Goal: Find specific page/section: Find specific page/section

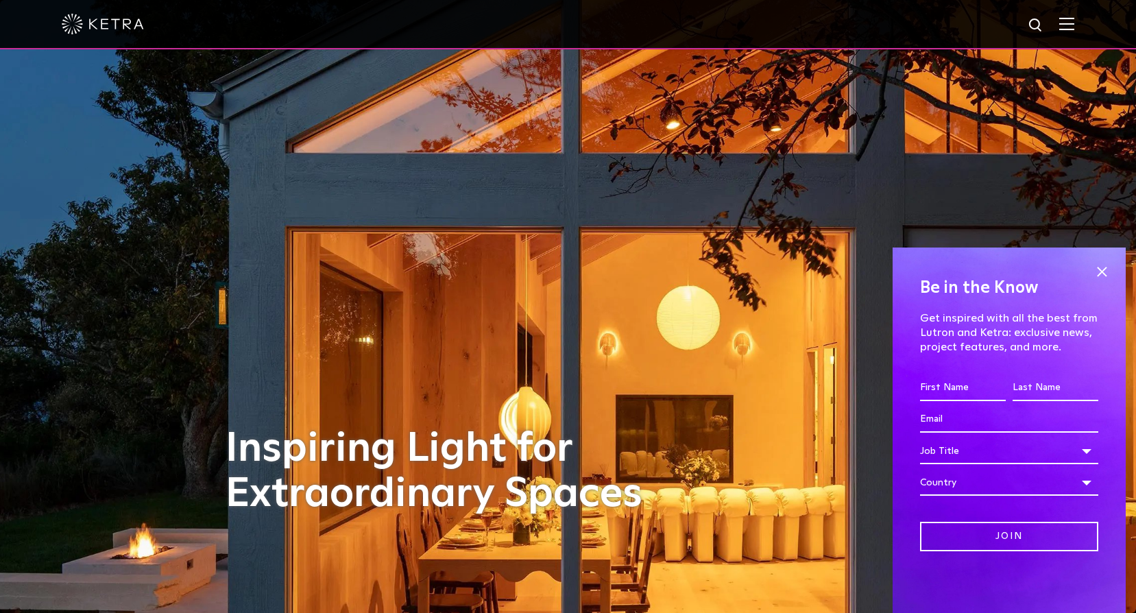
click at [1067, 23] on div at bounding box center [568, 24] width 1012 height 48
click at [1100, 275] on span at bounding box center [1101, 271] width 21 height 21
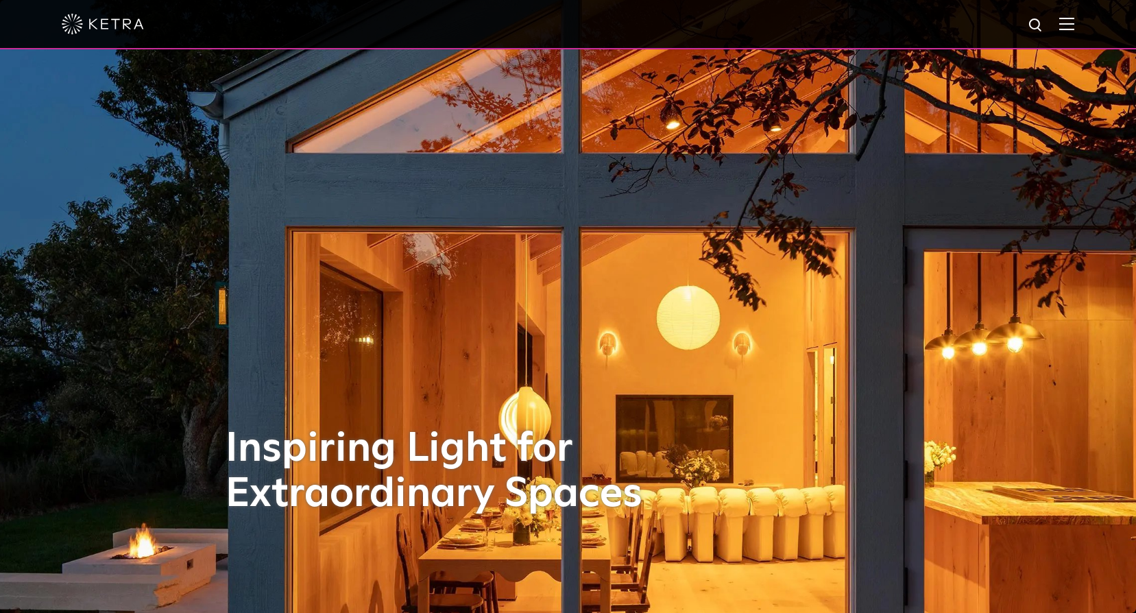
click at [1074, 25] on img at bounding box center [1066, 23] width 15 height 13
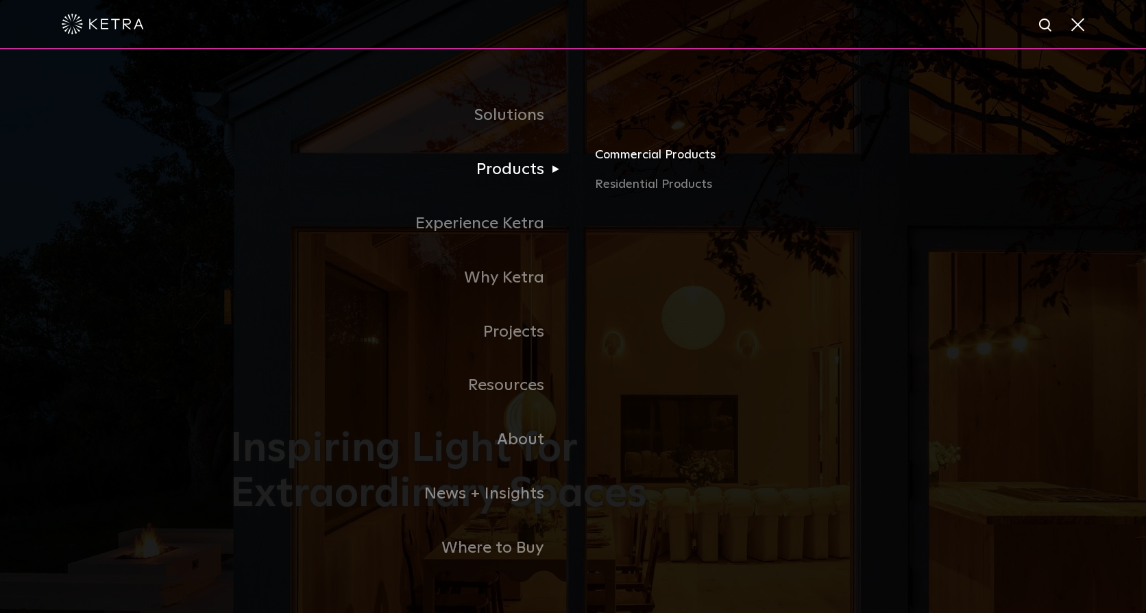
click at [664, 154] on link "Commercial Products" at bounding box center [755, 160] width 321 height 30
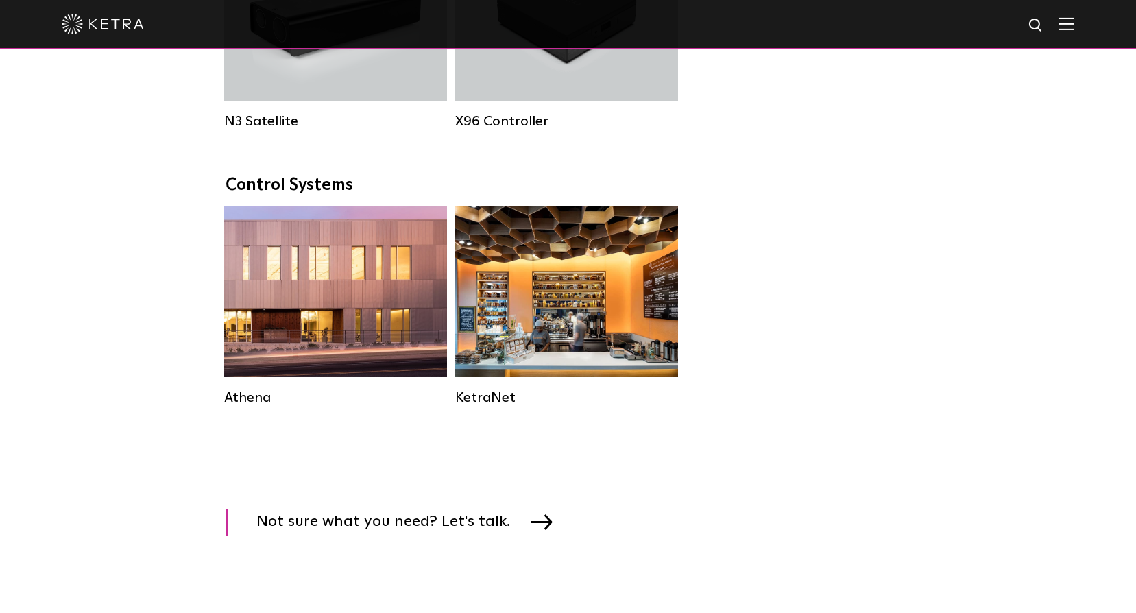
scroll to position [2194, 0]
